Goal: Contribute content

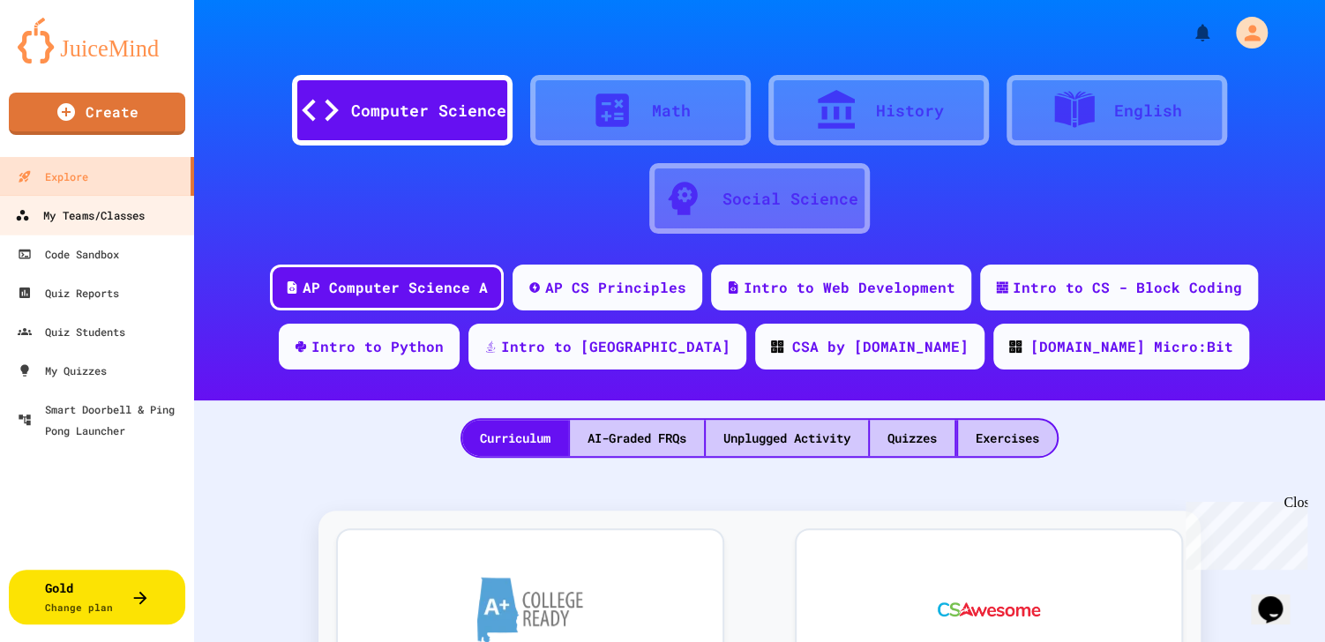
click at [116, 213] on div "My Teams/Classes" at bounding box center [80, 216] width 130 height 22
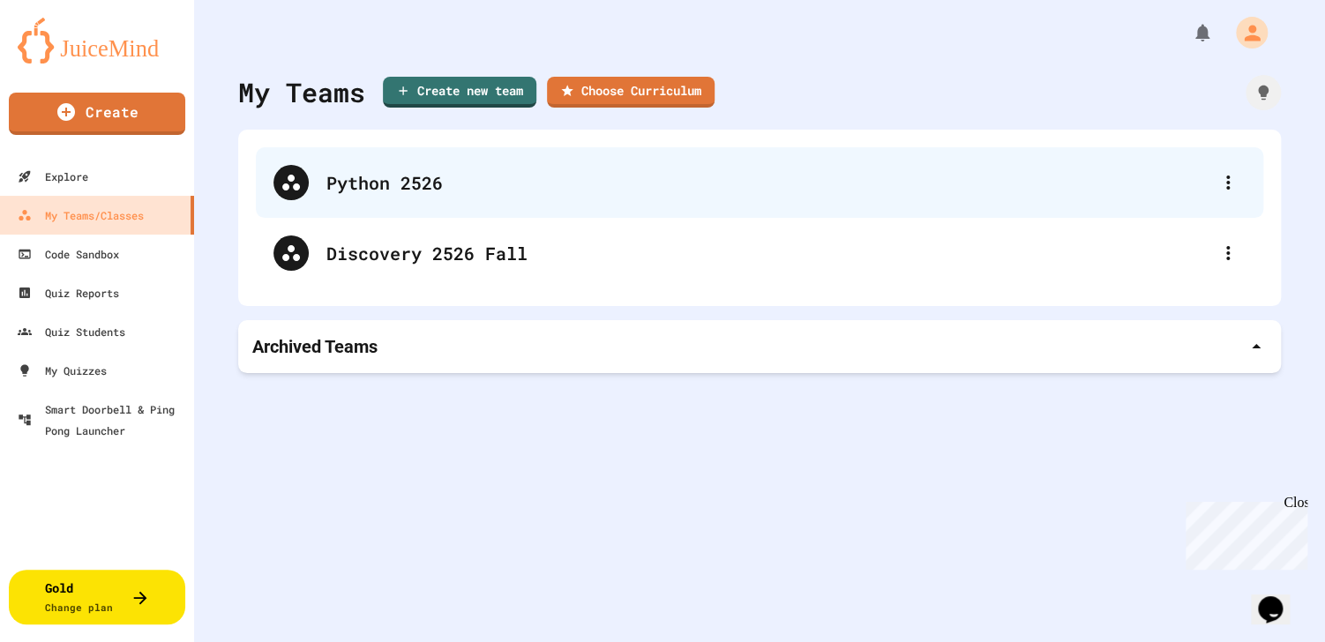
click at [387, 208] on div "Python 2526" at bounding box center [759, 182] width 1007 height 71
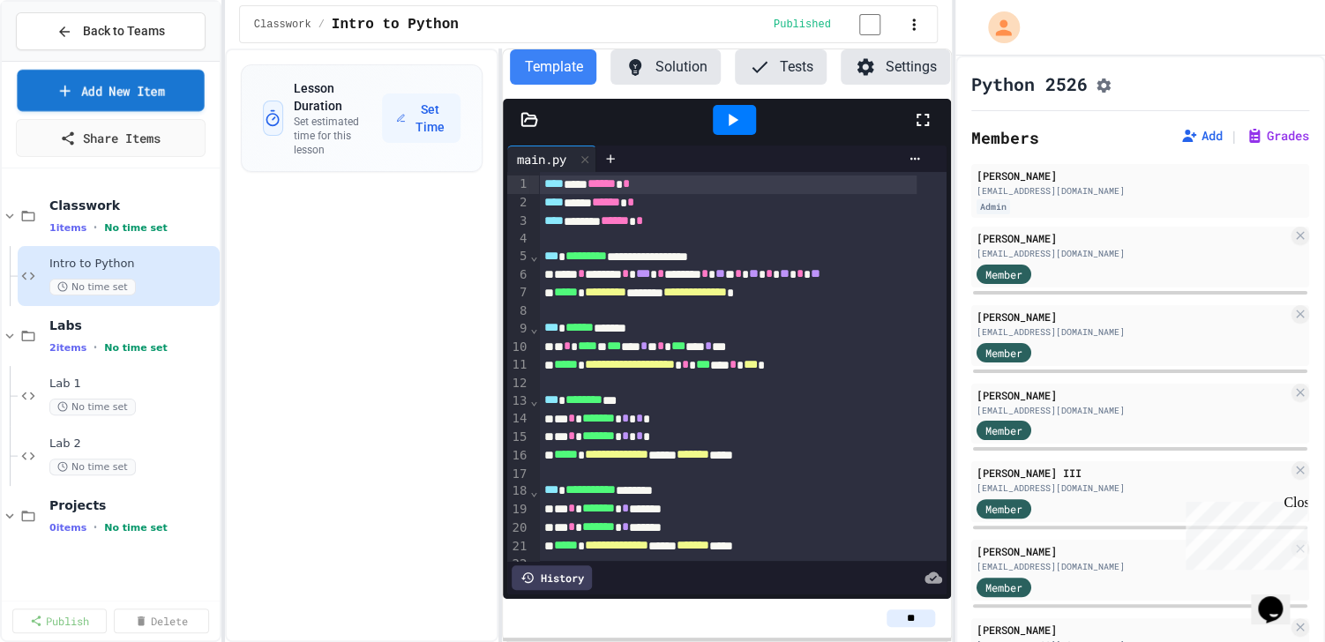
click at [162, 88] on link "Add New Item" at bounding box center [110, 90] width 187 height 41
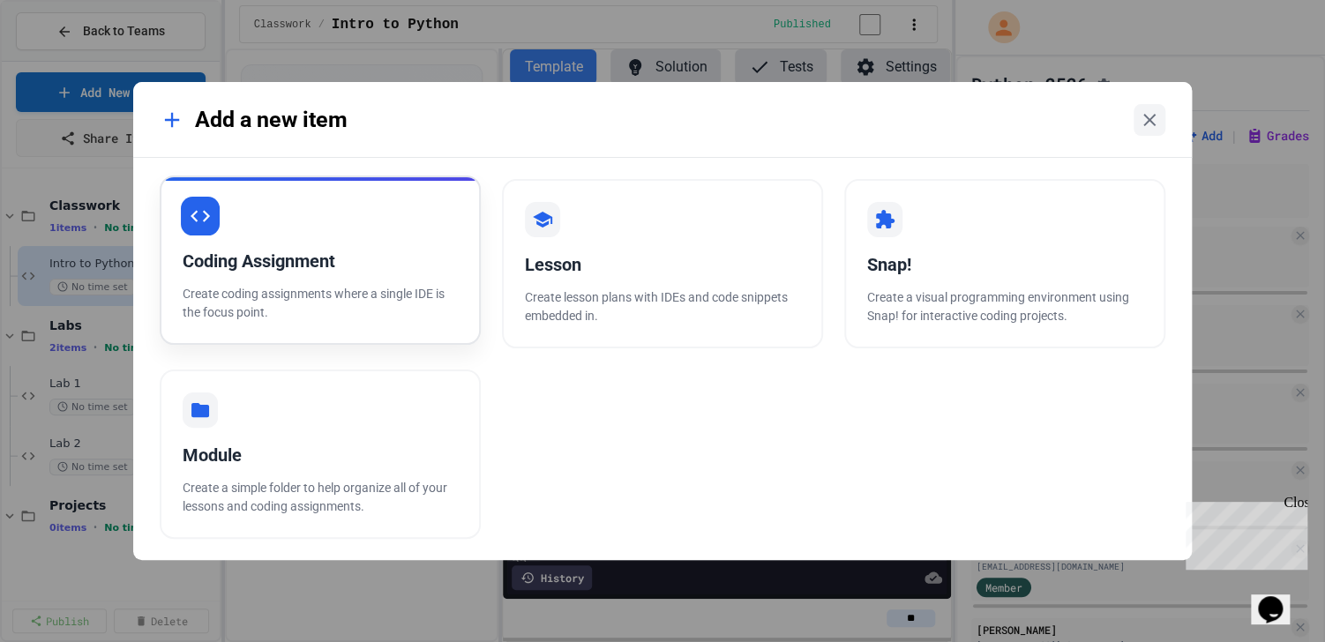
click at [313, 318] on p "Create coding assignments where a single IDE is the focus point." at bounding box center [320, 303] width 275 height 37
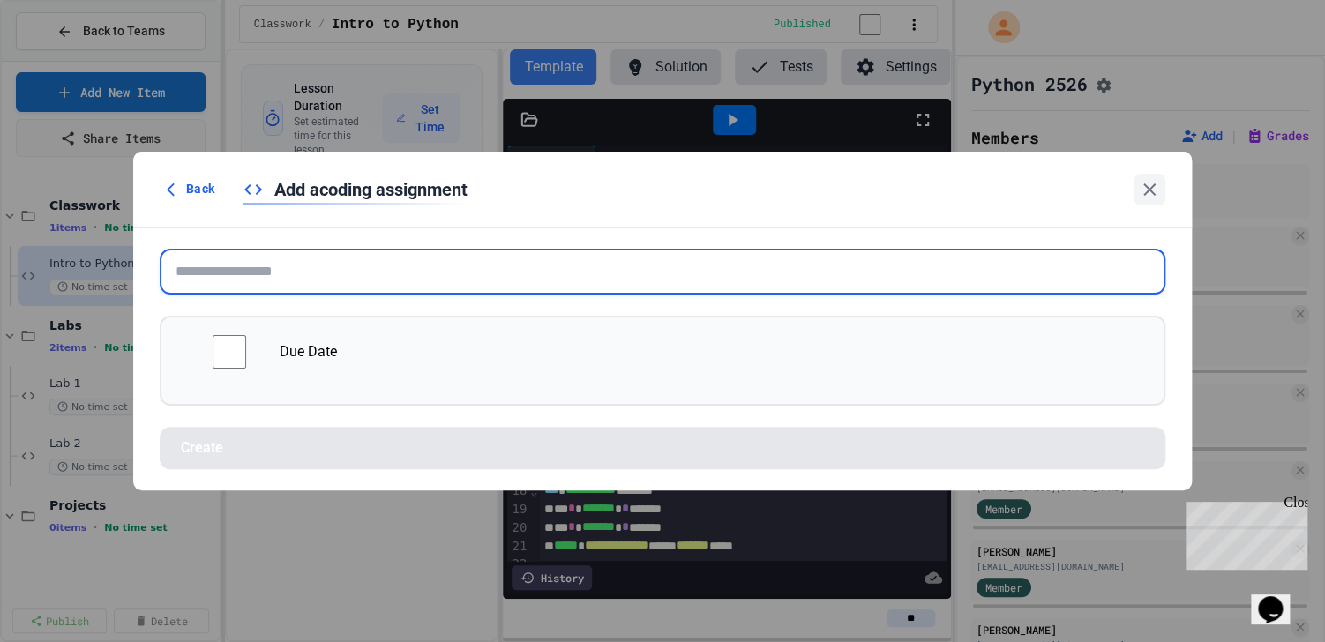
click at [332, 277] on input "text" at bounding box center [663, 272] width 1006 height 46
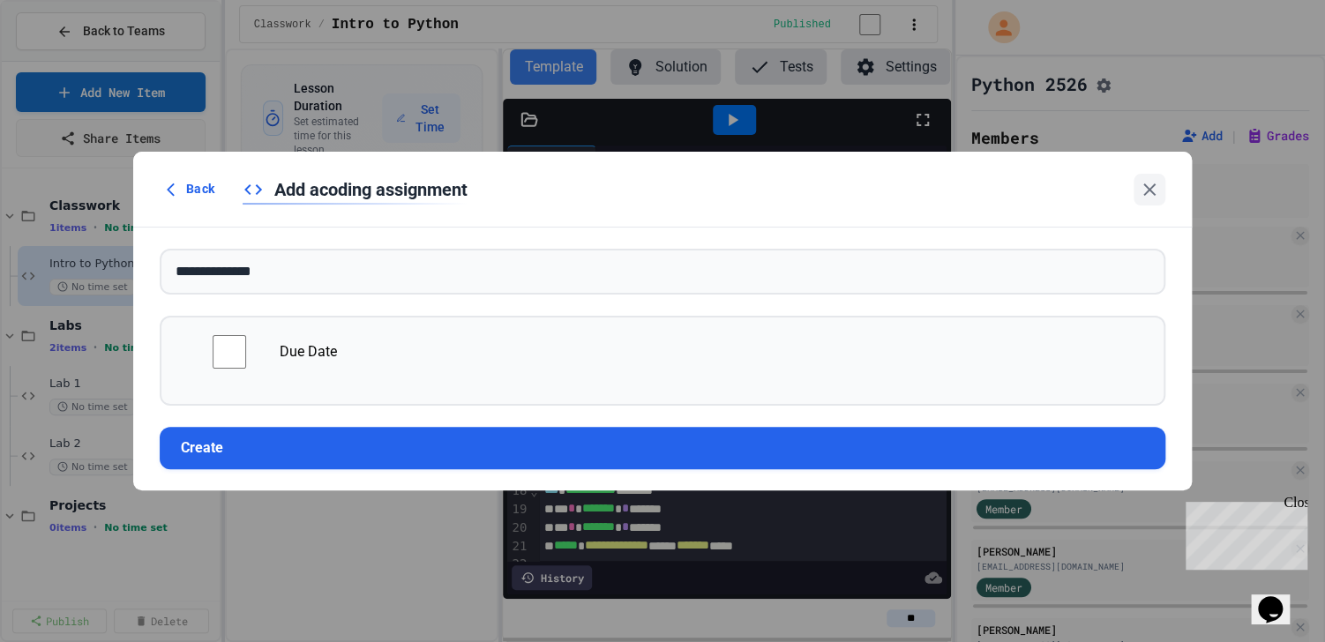
drag, startPoint x: 362, startPoint y: 447, endPoint x: 222, endPoint y: 318, distance: 189.8
click at [222, 318] on form "**********" at bounding box center [662, 359] width 1059 height 263
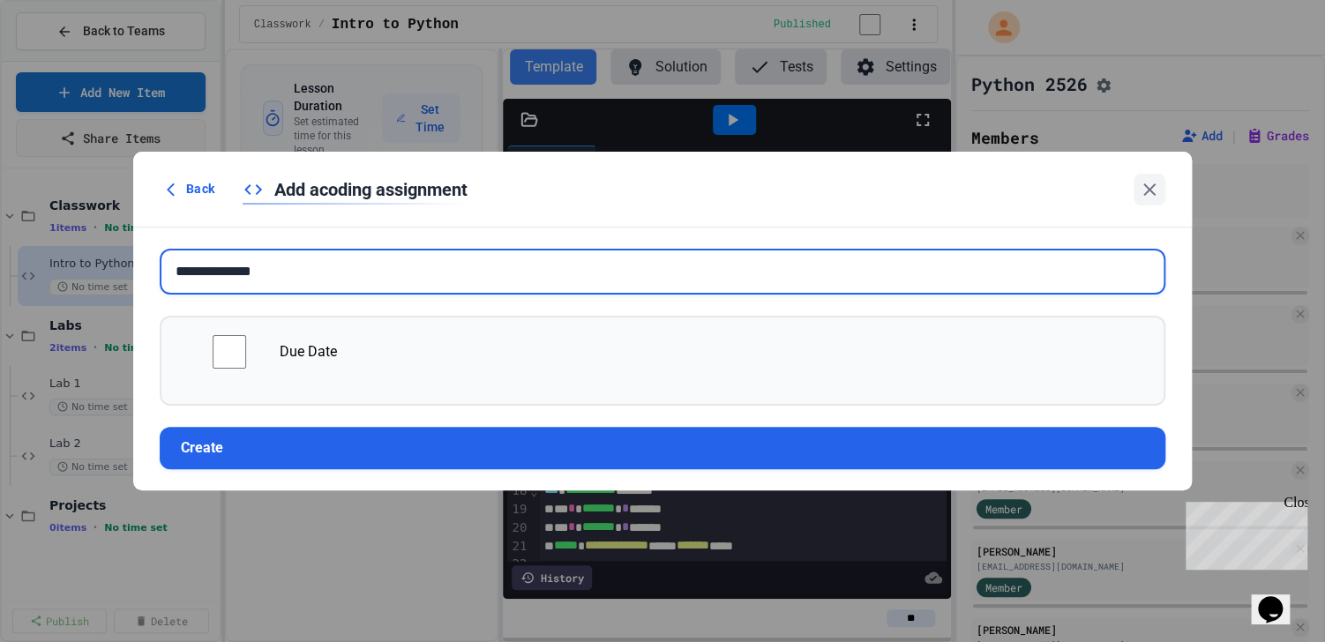
click at [173, 266] on input "**********" at bounding box center [663, 272] width 1006 height 46
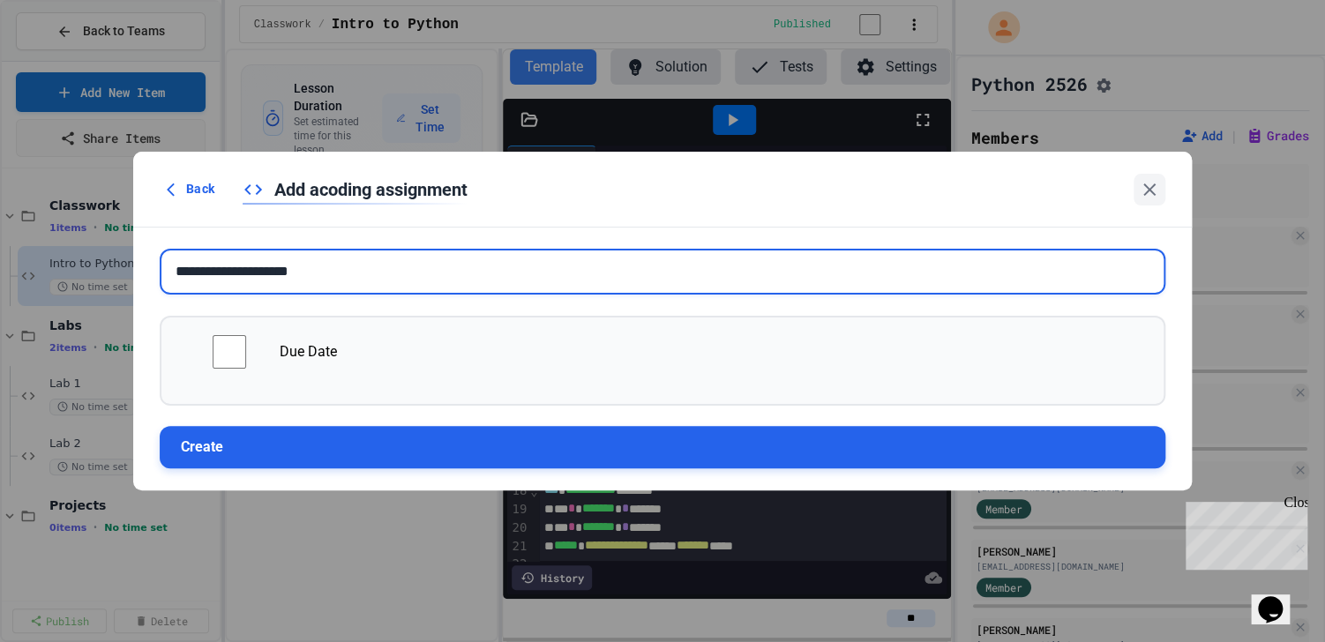
type input "**********"
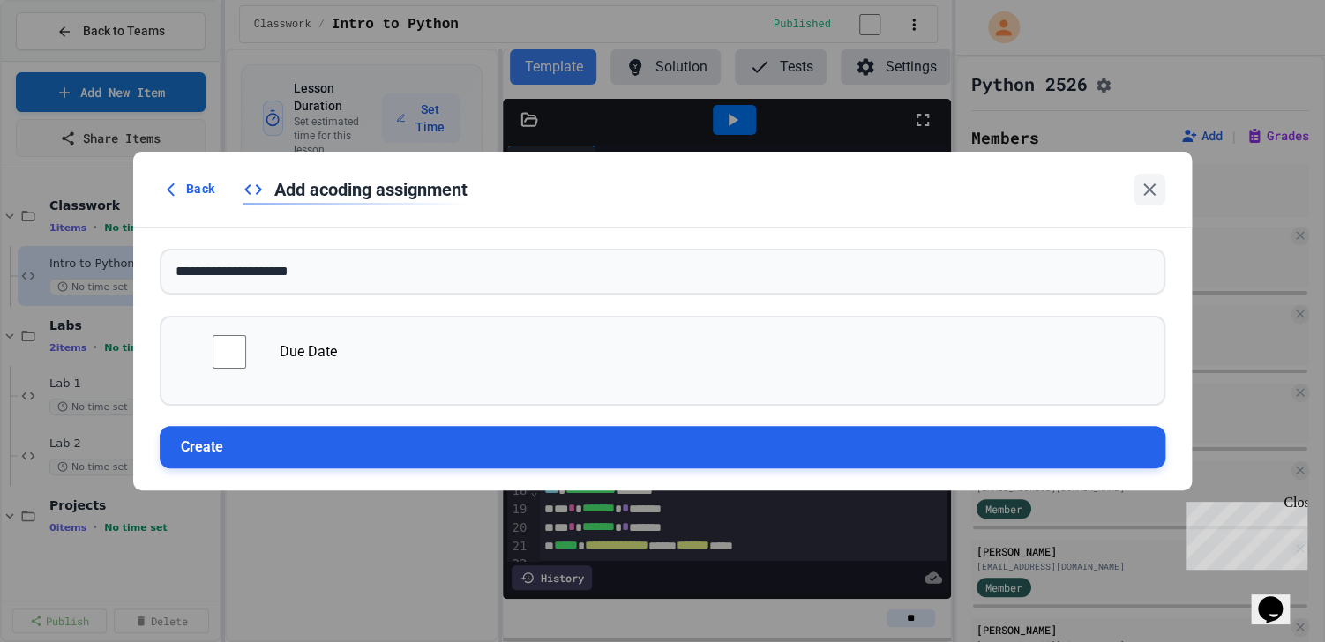
click at [234, 430] on button "Create" at bounding box center [663, 447] width 1006 height 42
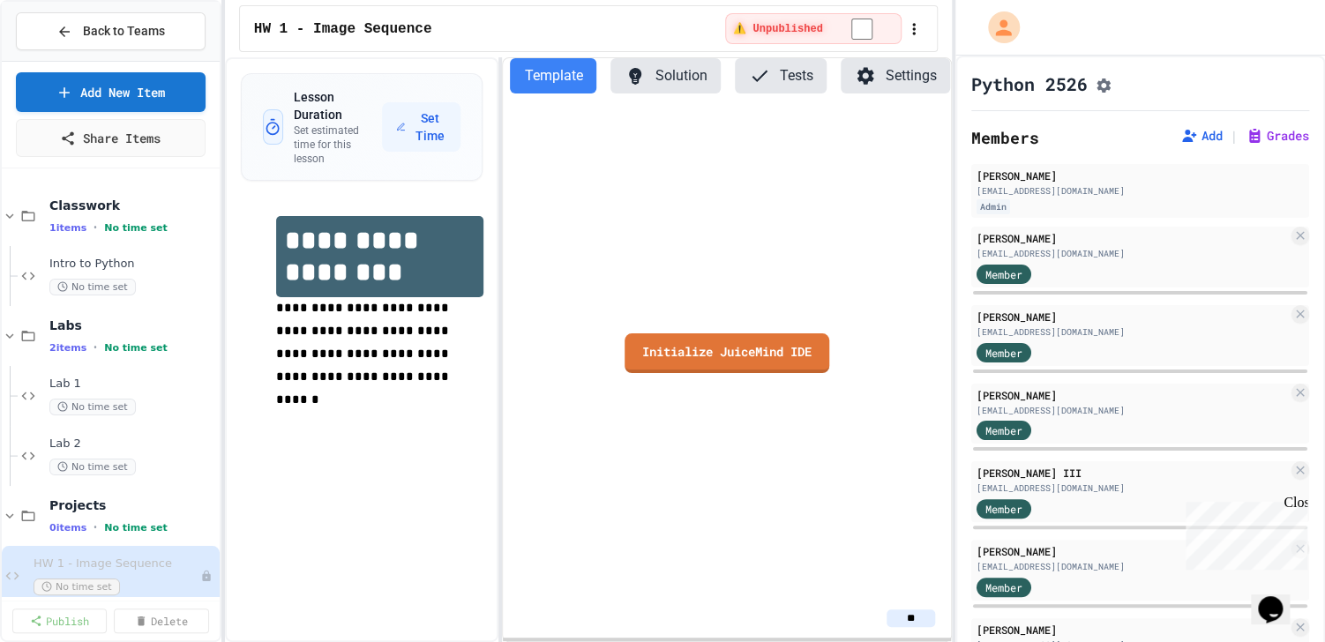
scroll to position [20, 0]
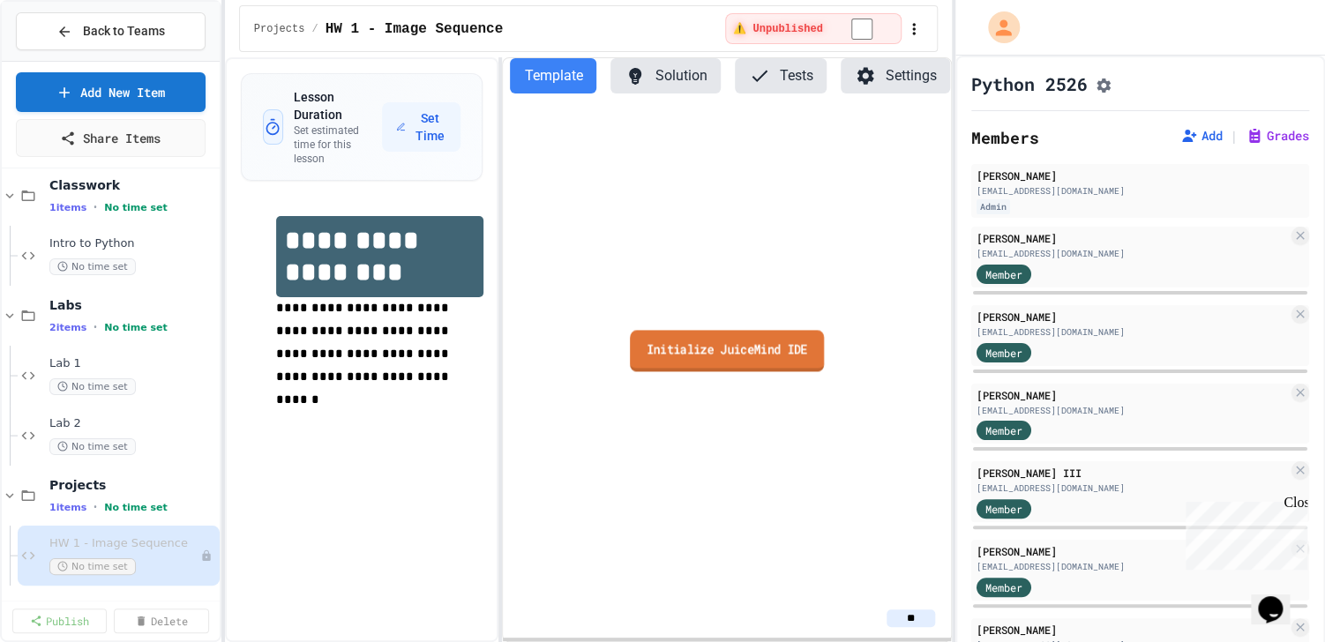
click at [769, 348] on link "Initialize JuiceMind IDE" at bounding box center [727, 350] width 194 height 41
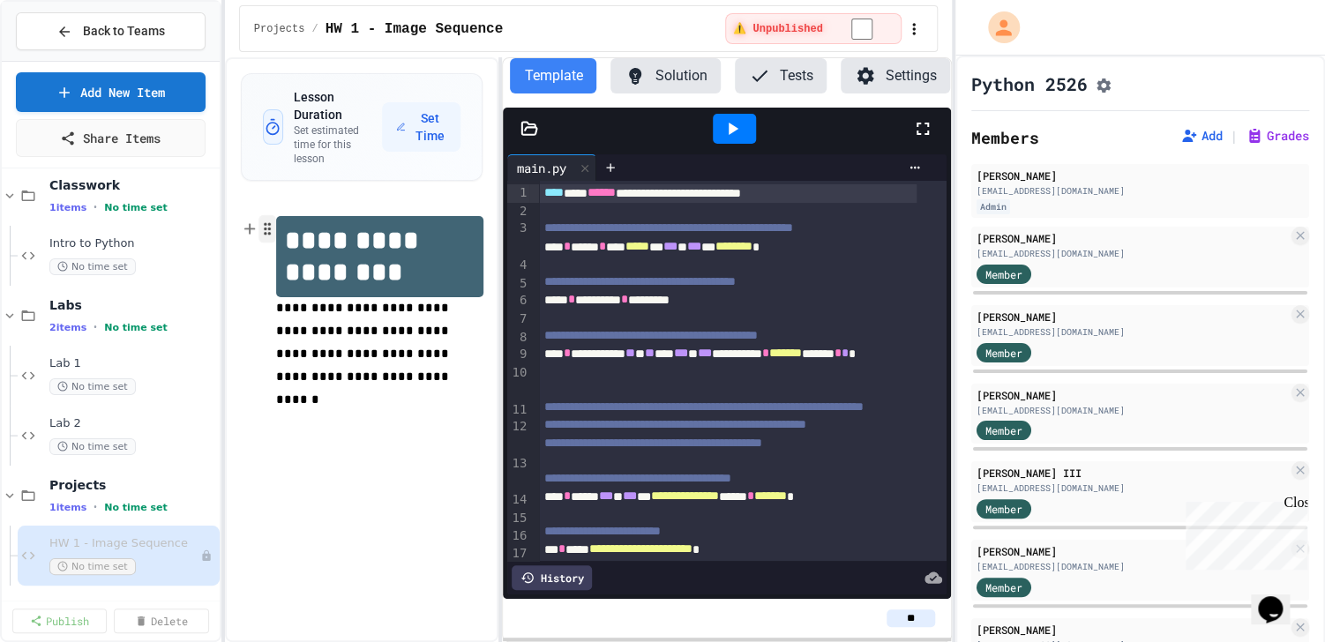
click at [260, 221] on icon "button" at bounding box center [267, 230] width 16 height 18
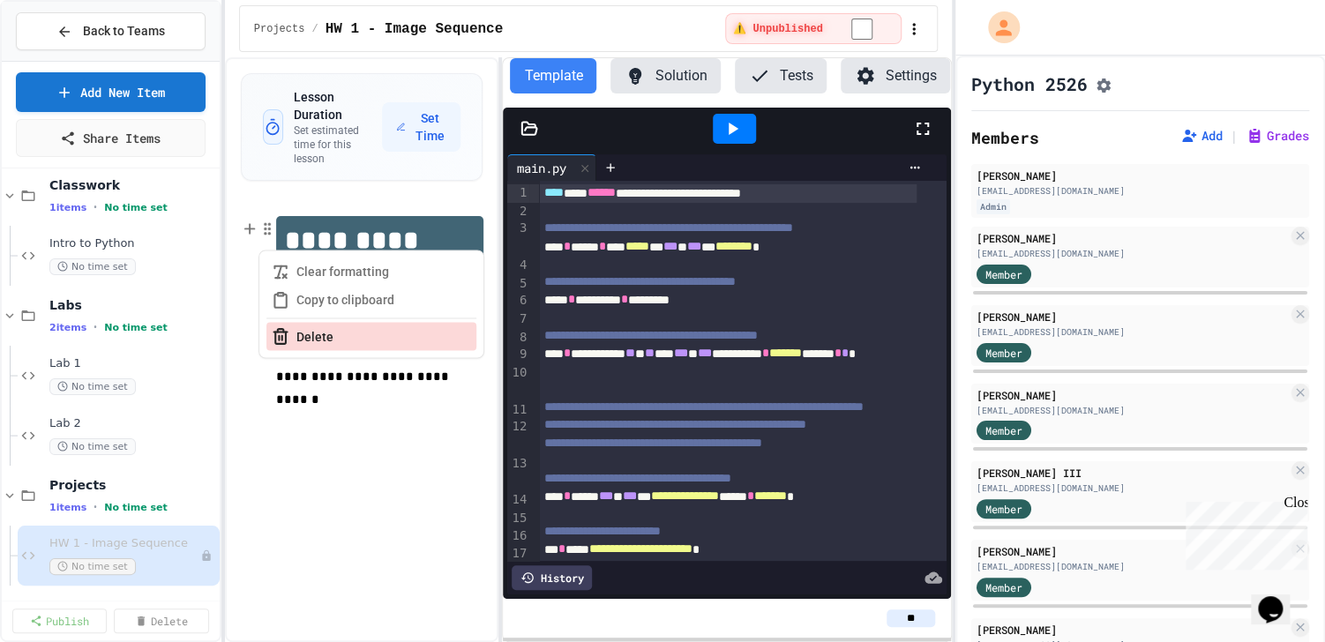
click at [300, 323] on button "Delete" at bounding box center [371, 337] width 210 height 28
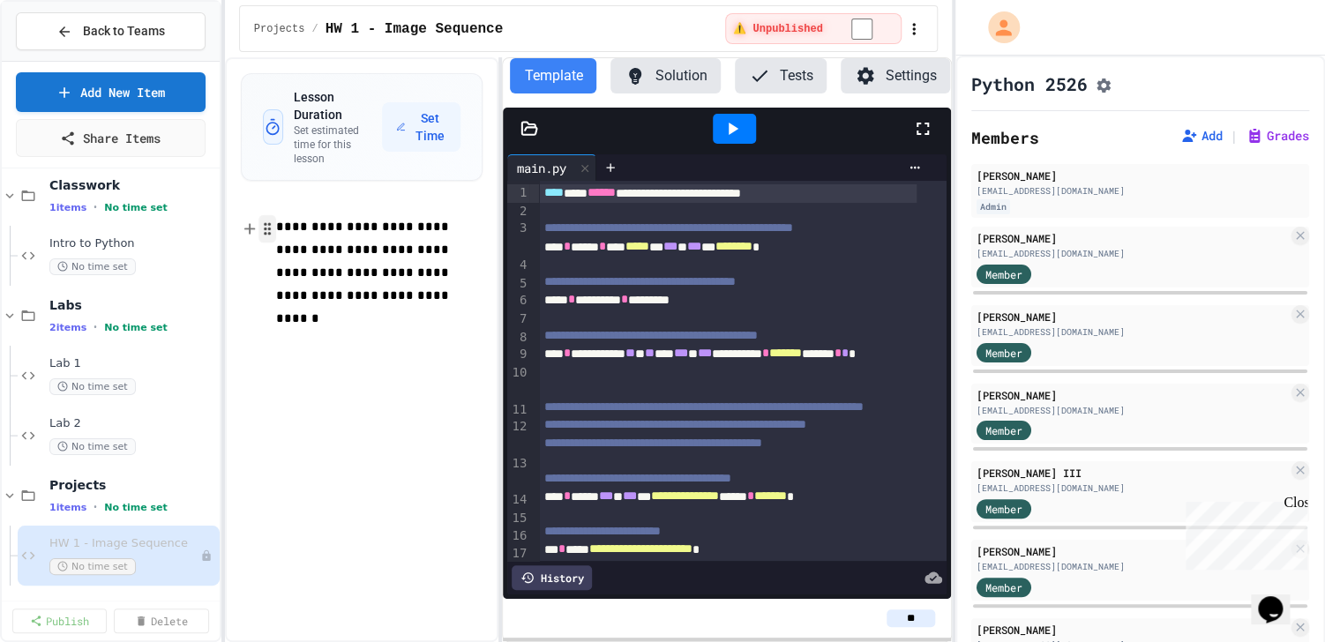
click at [266, 221] on icon "button" at bounding box center [267, 230] width 16 height 18
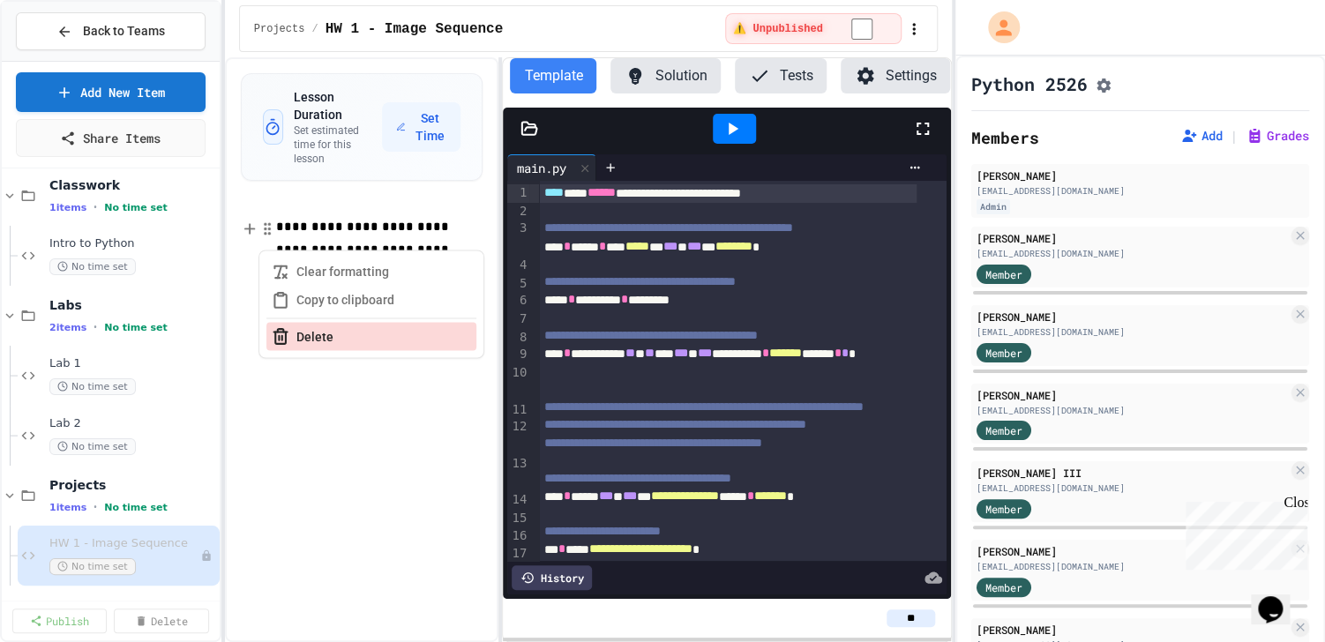
click at [306, 323] on button "Delete" at bounding box center [371, 337] width 210 height 28
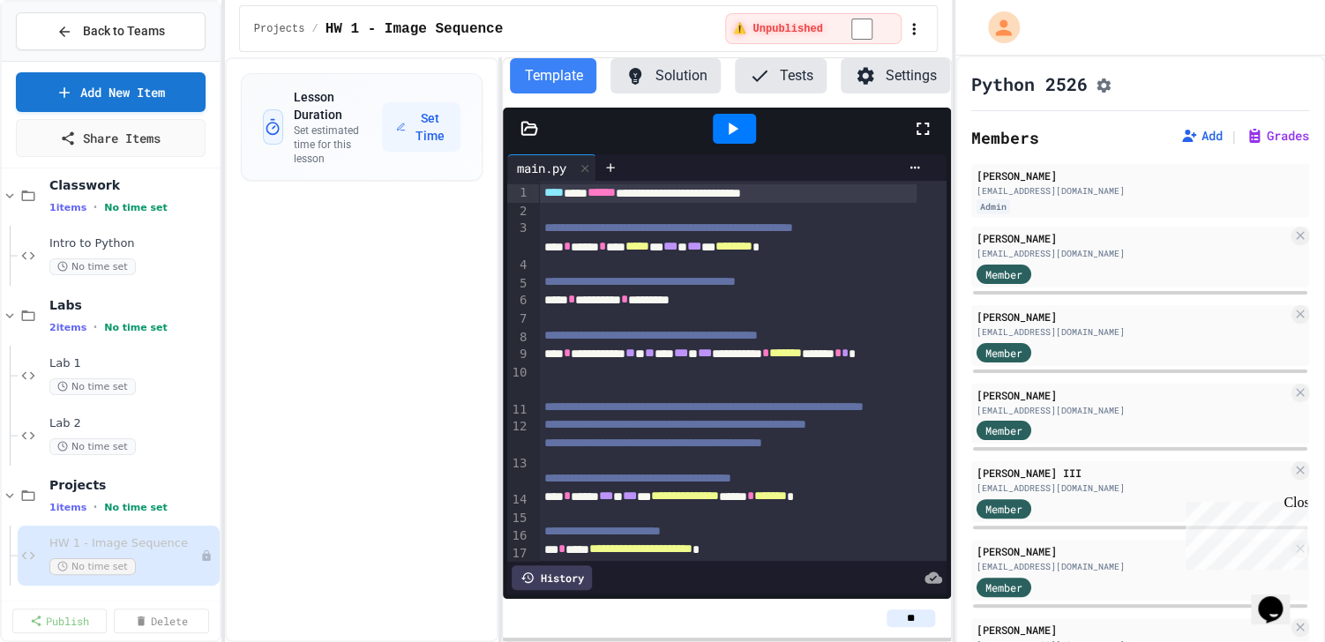
click at [533, 124] on icon at bounding box center [529, 129] width 15 height 12
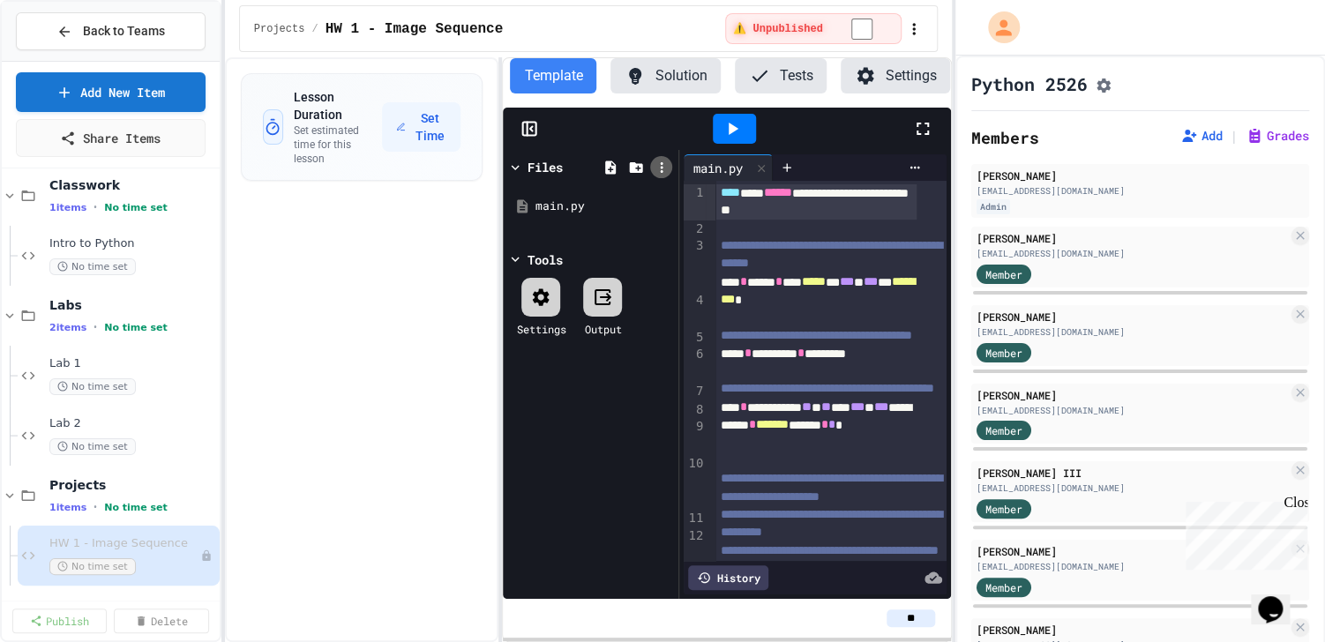
click at [656, 160] on icon at bounding box center [662, 168] width 16 height 16
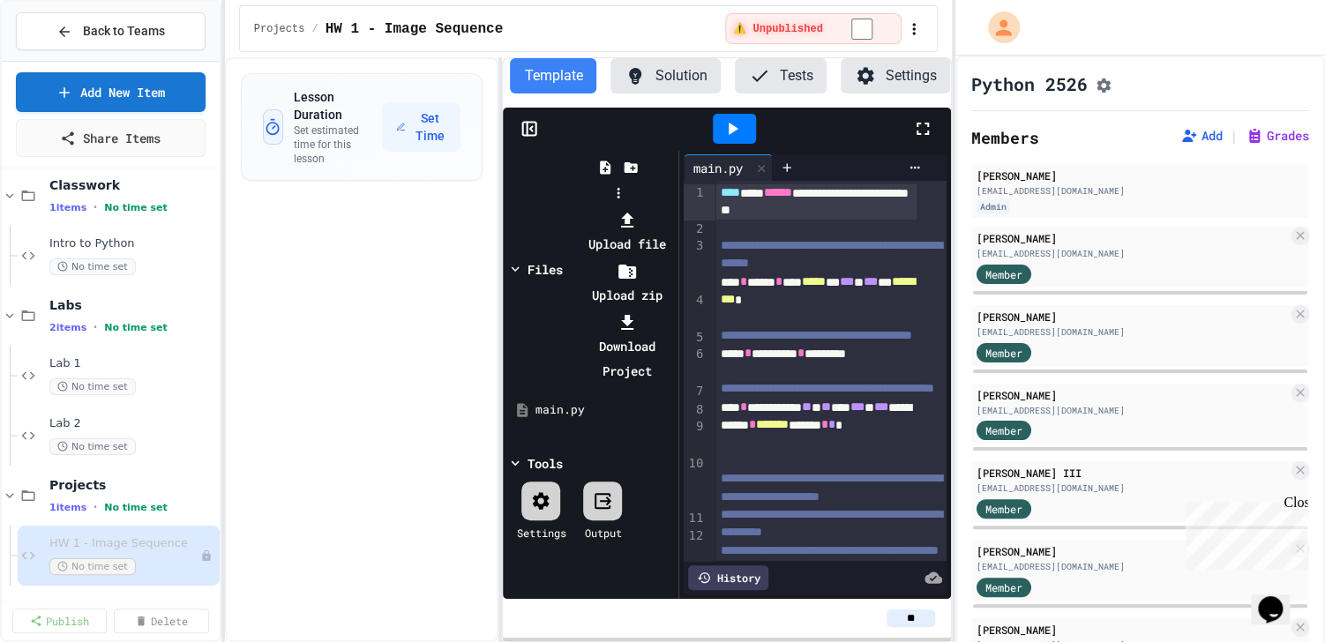
click at [674, 258] on li "Upload zip" at bounding box center [627, 282] width 94 height 49
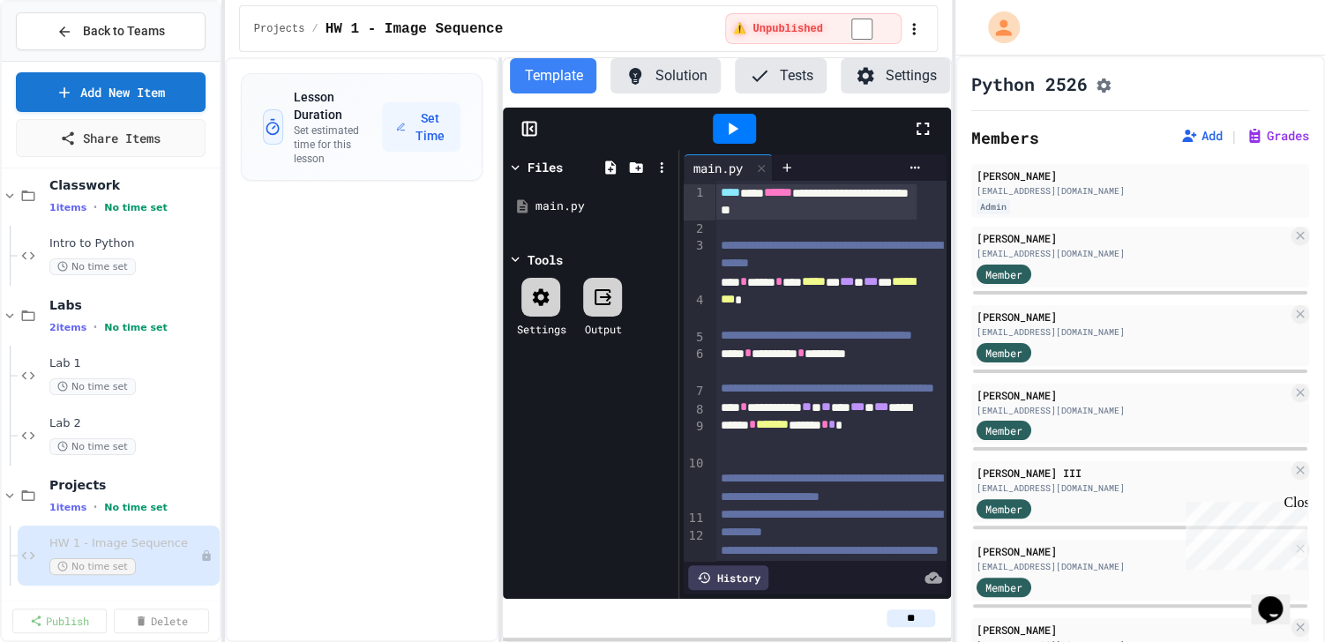
type input "**********"
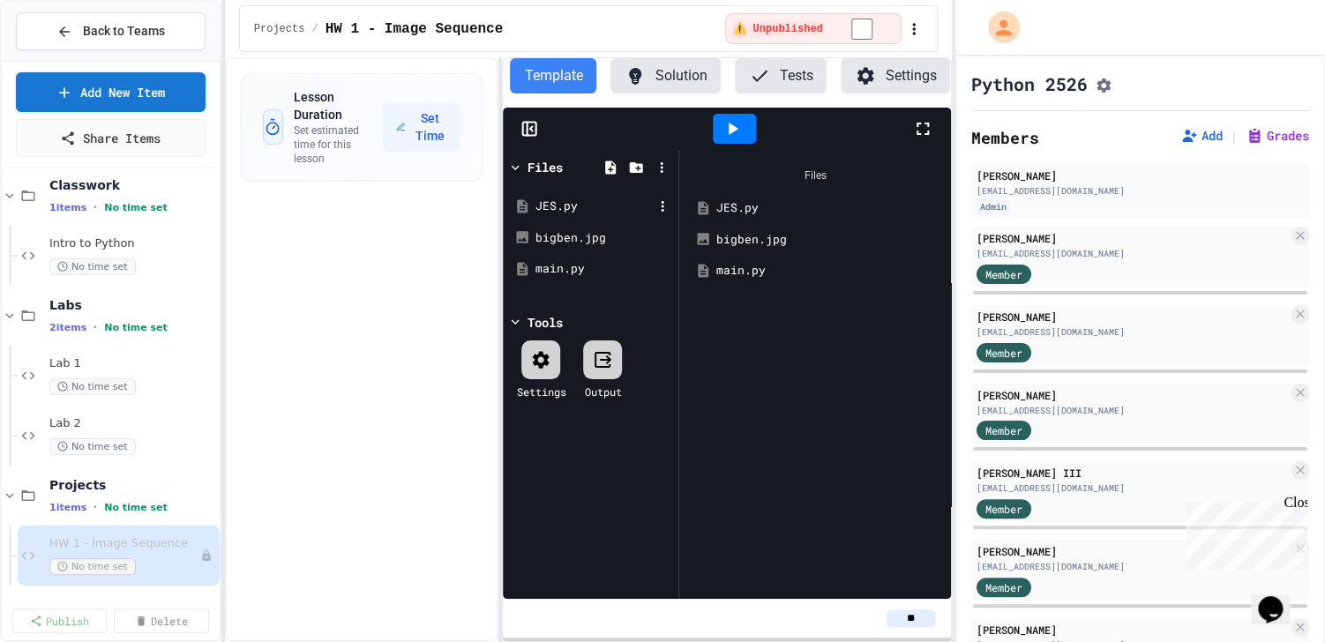
click at [576, 201] on div "JES.py" at bounding box center [594, 207] width 118 height 18
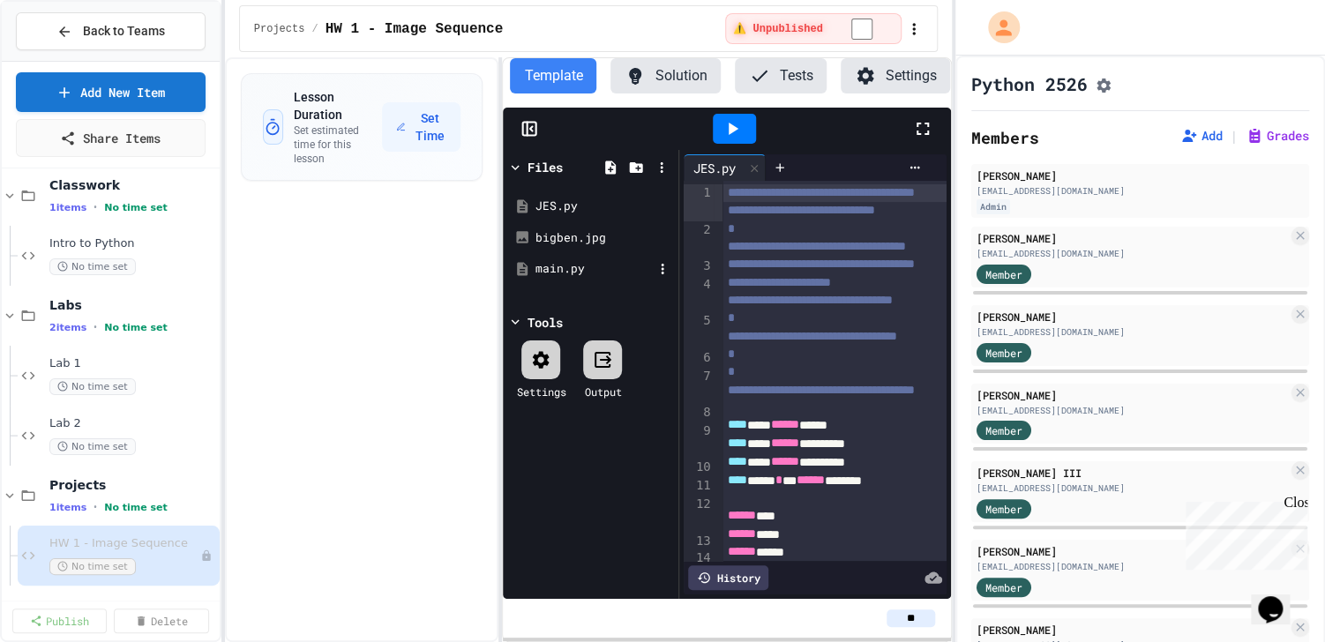
click at [564, 260] on div "main.py" at bounding box center [594, 269] width 118 height 18
